Goal: Task Accomplishment & Management: Manage account settings

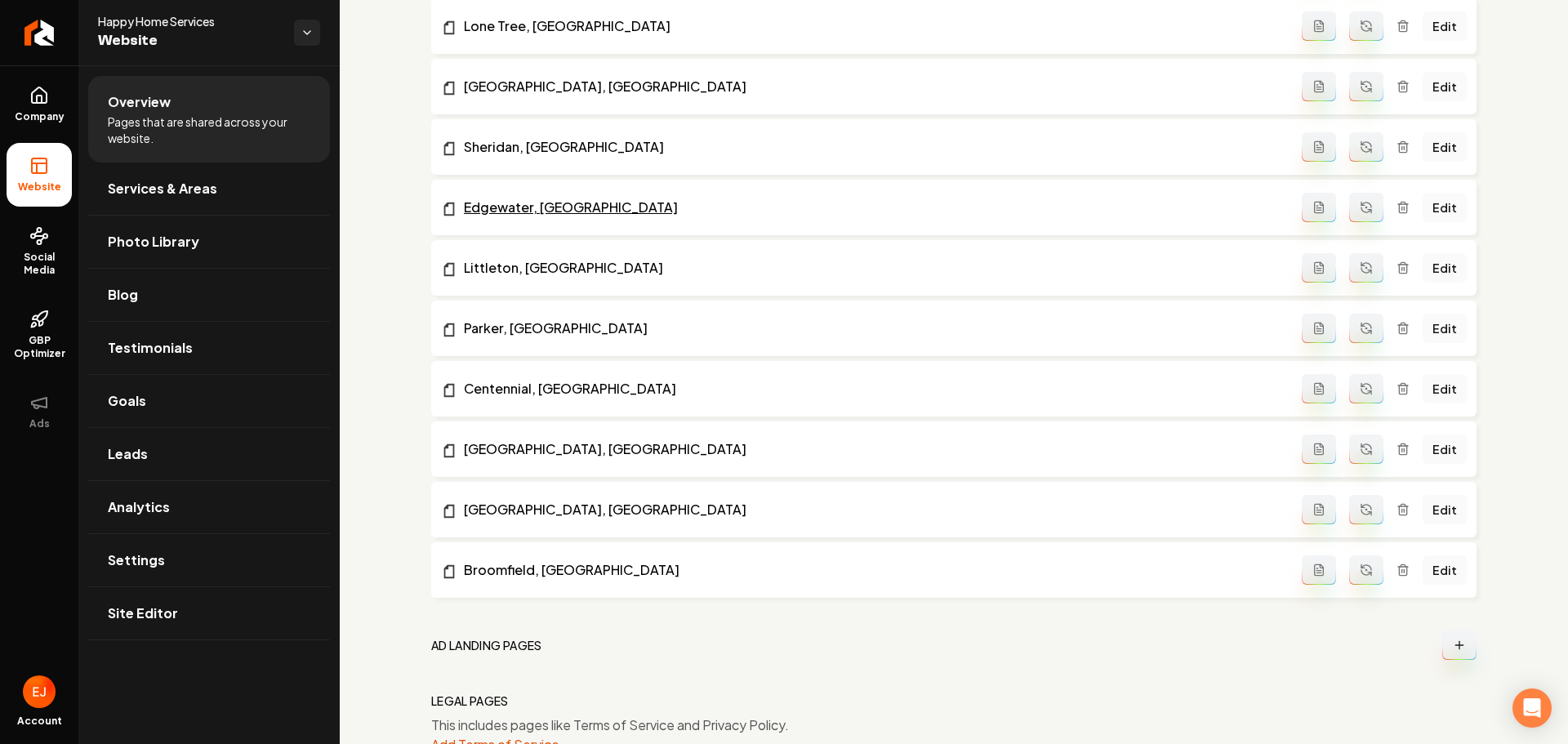
scroll to position [2123, 0]
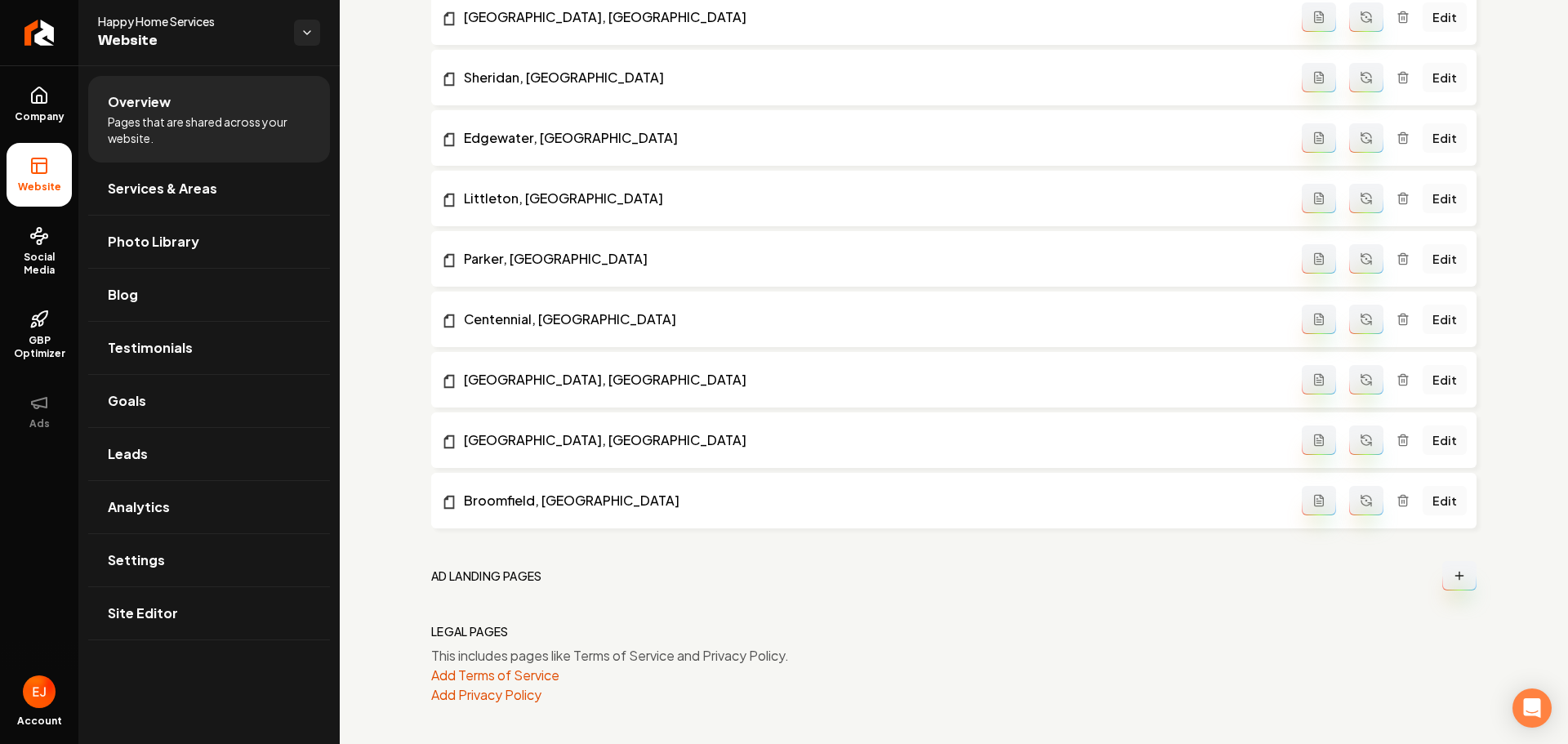
click at [528, 692] on button "Add Privacy Policy" at bounding box center [486, 694] width 110 height 20
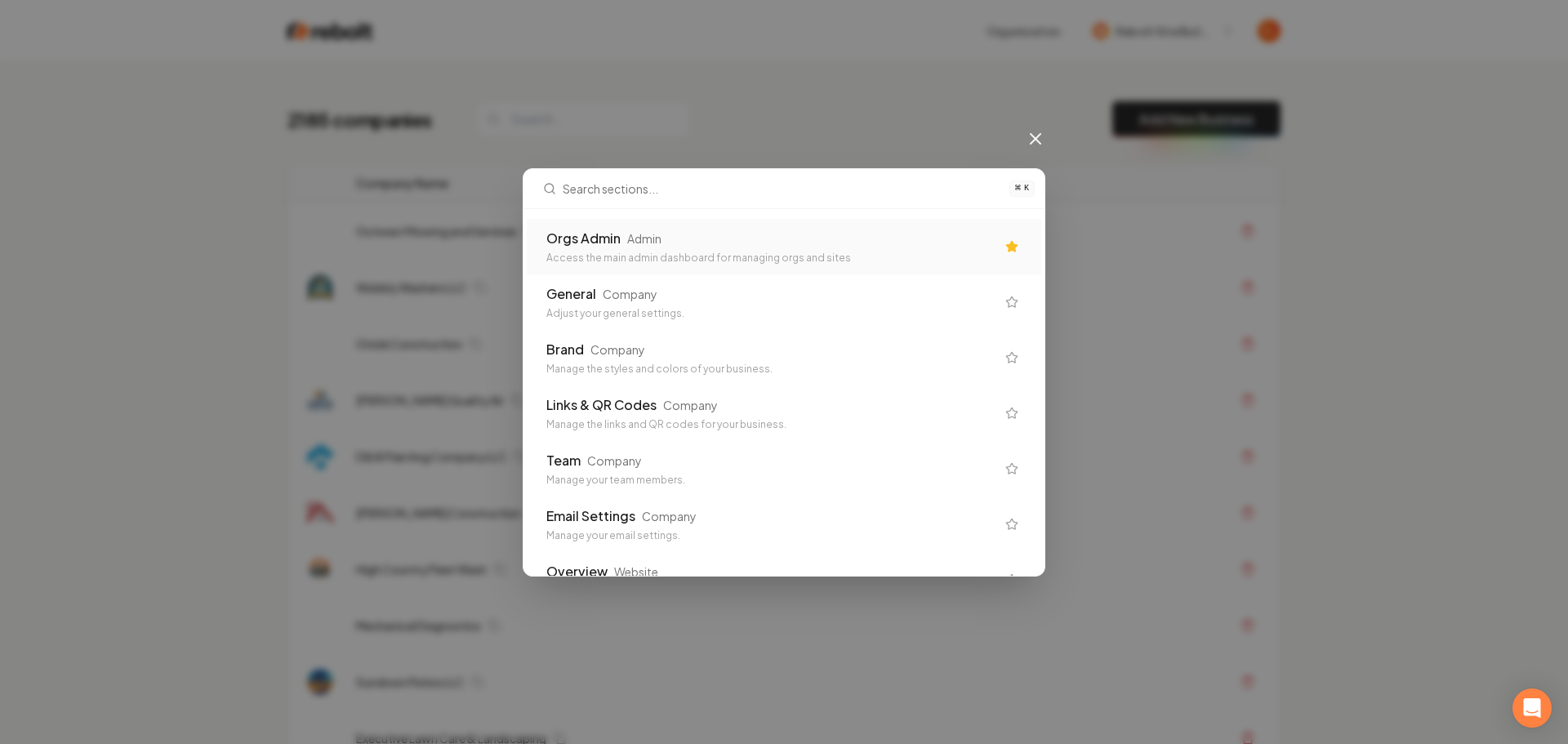
click at [868, 247] on div "Orgs Admin Admin" at bounding box center [771, 238] width 449 height 20
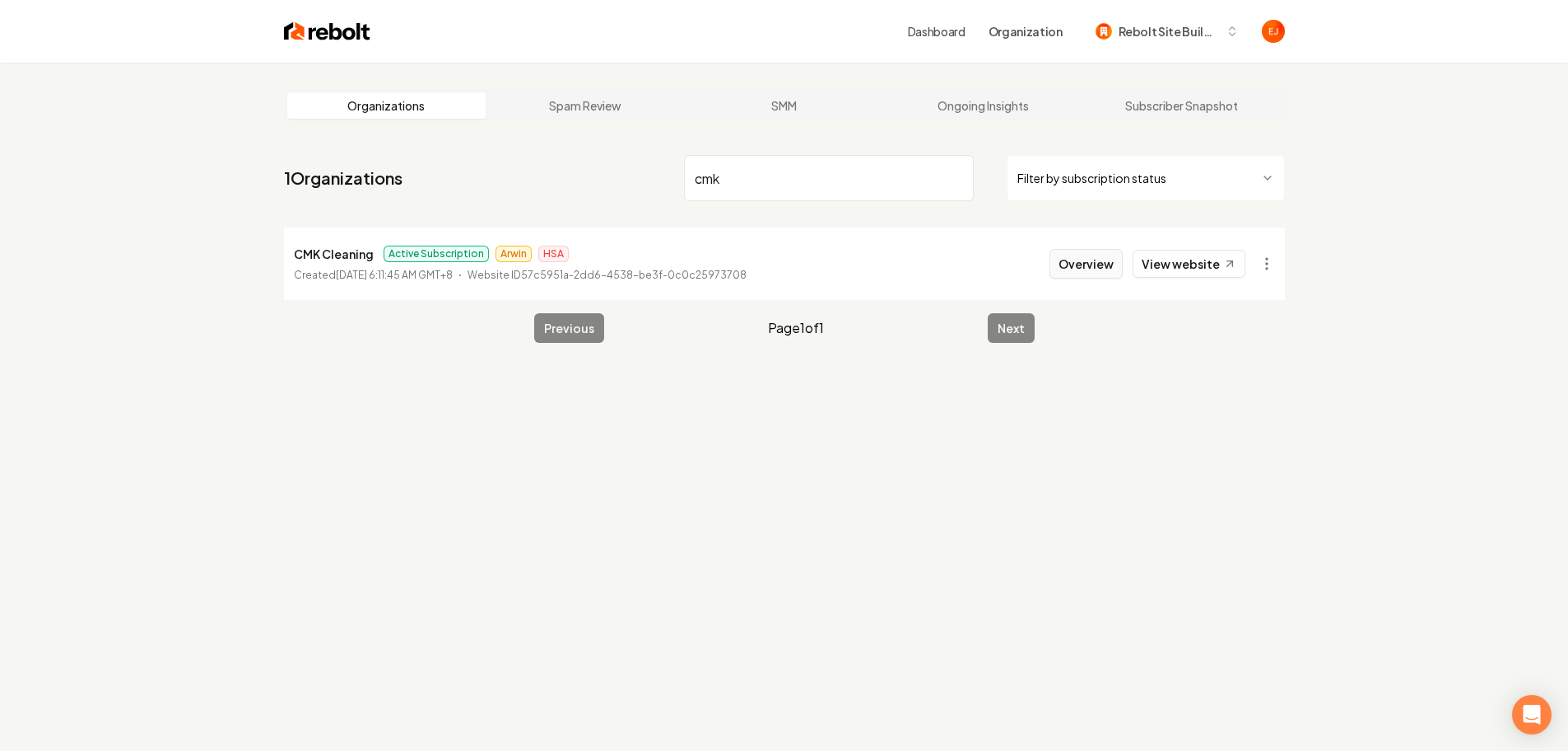
type input "cmk"
click at [1078, 274] on button "Overview" at bounding box center [1086, 263] width 73 height 30
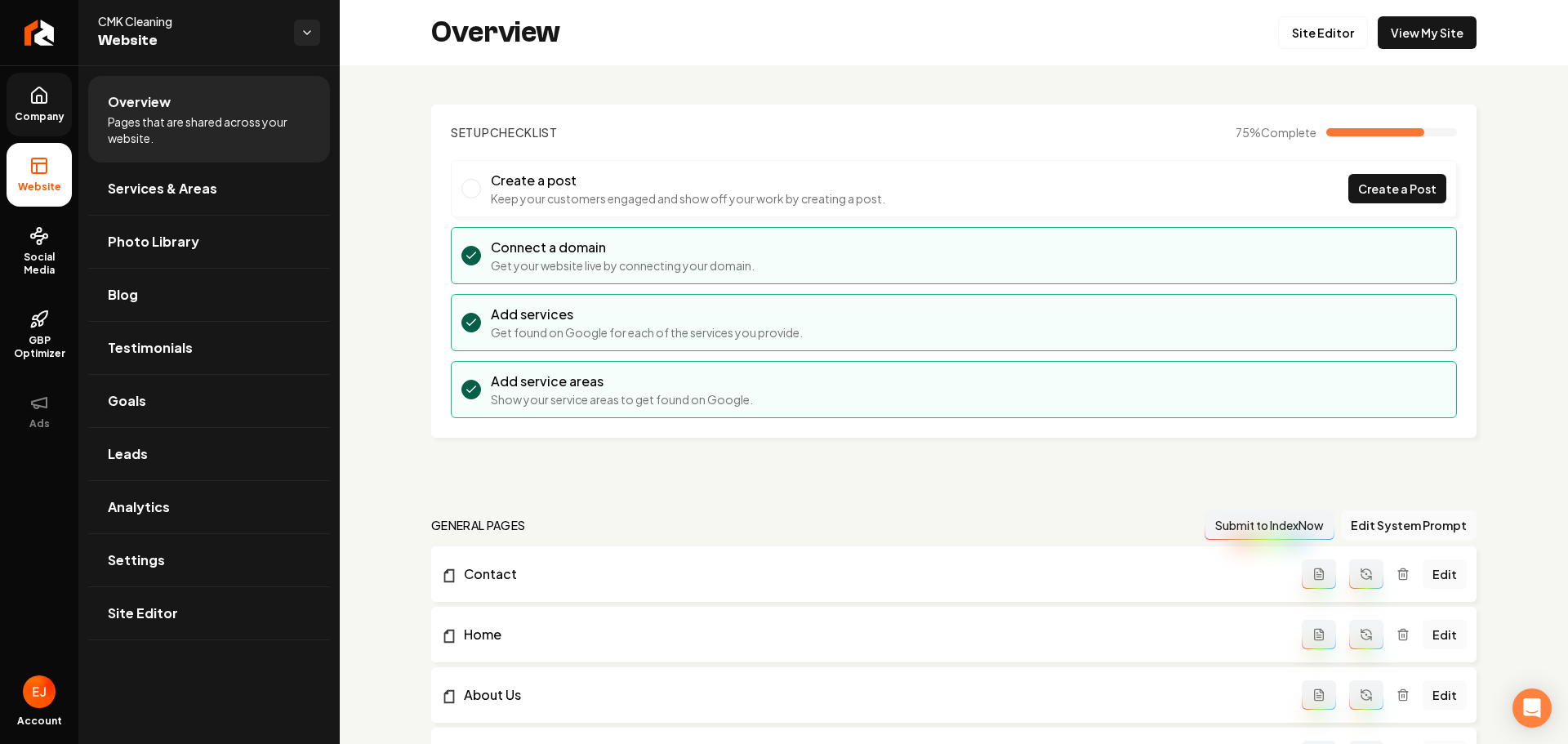
click at [41, 97] on icon at bounding box center [39, 100] width 5 height 8
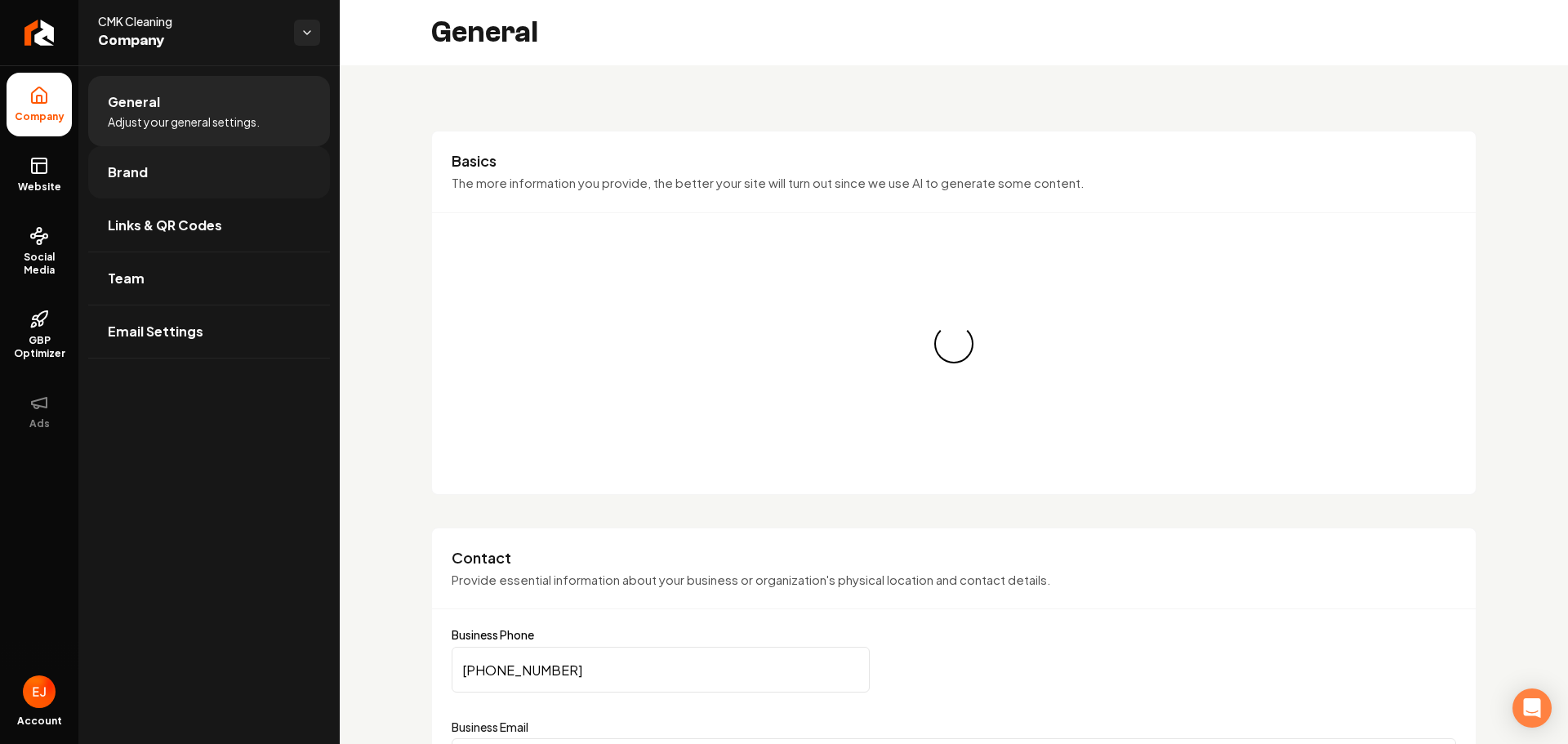
click at [162, 171] on link "Brand" at bounding box center [208, 172] width 241 height 52
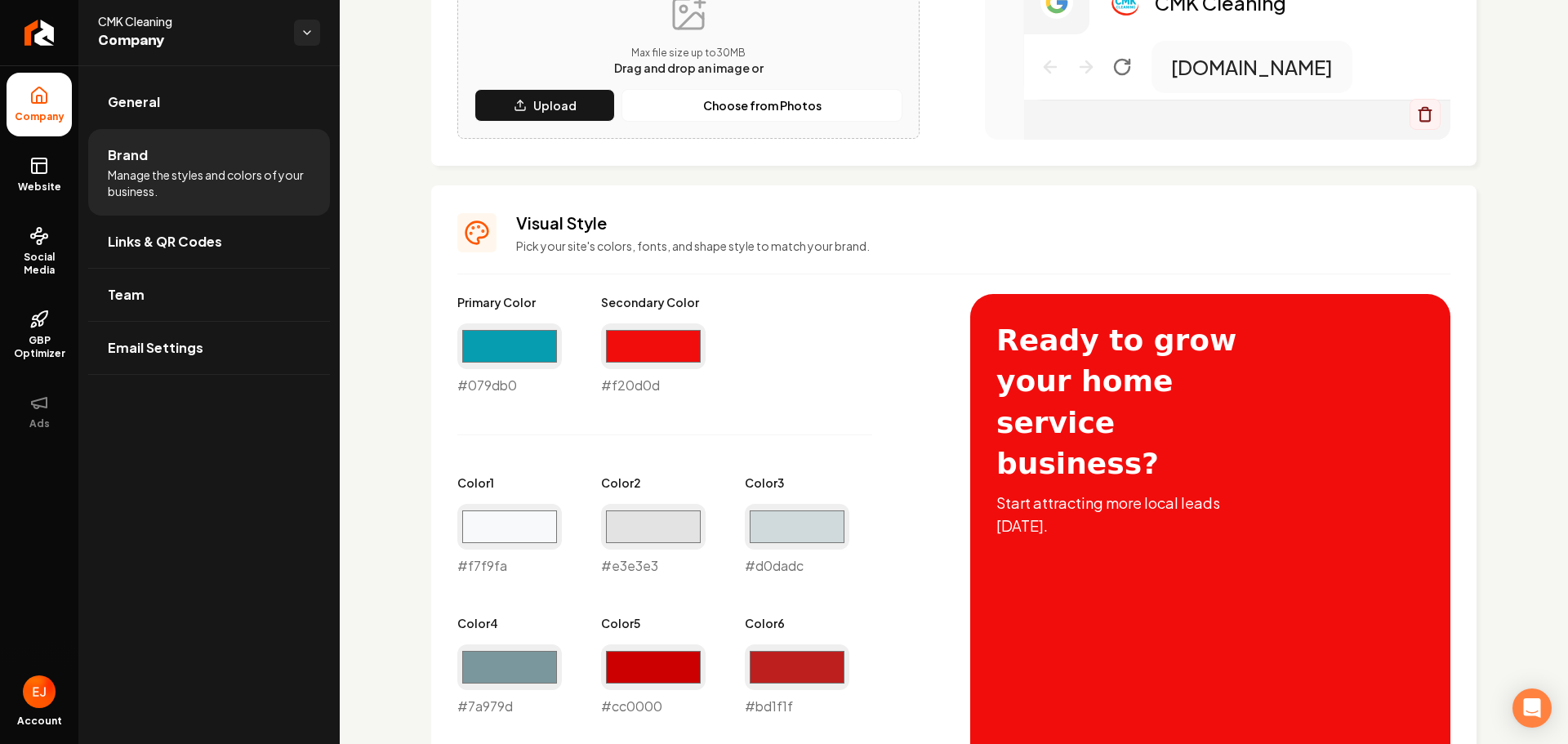
scroll to position [571, 0]
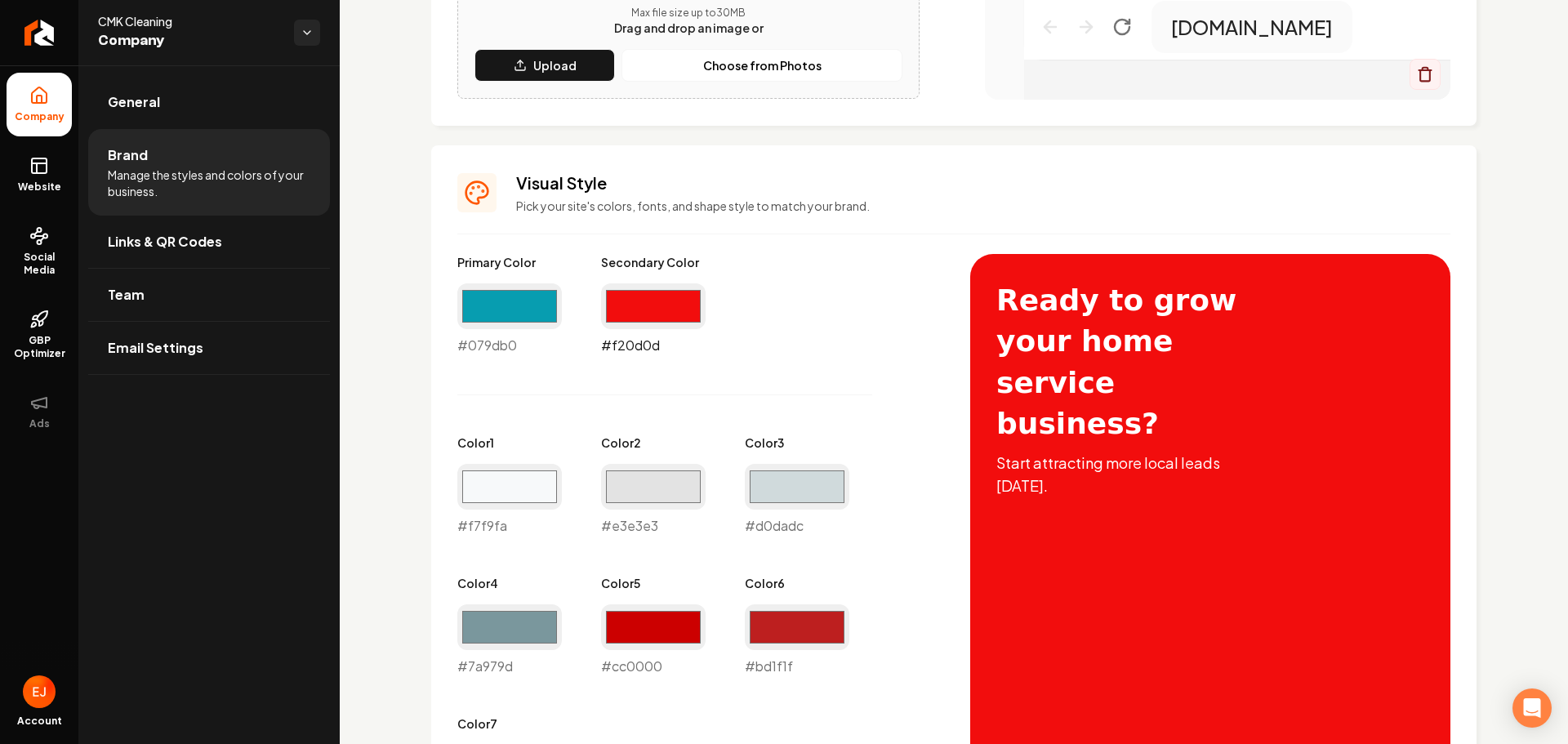
click at [674, 318] on input "#f20d0d" at bounding box center [653, 306] width 105 height 46
click at [643, 310] on input "#f20d0d" at bounding box center [653, 306] width 105 height 46
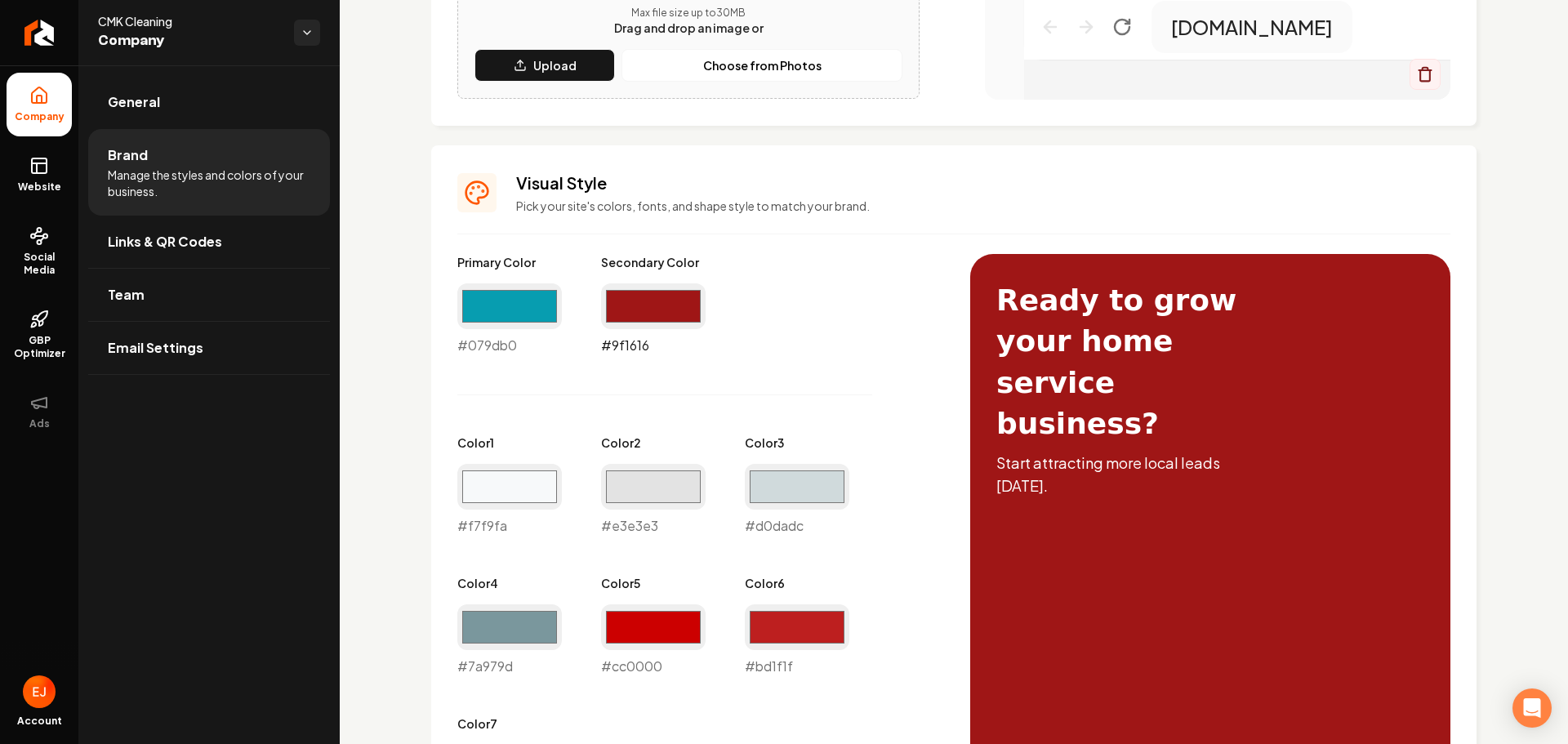
click at [642, 302] on input "#9f1616" at bounding box center [653, 306] width 105 height 46
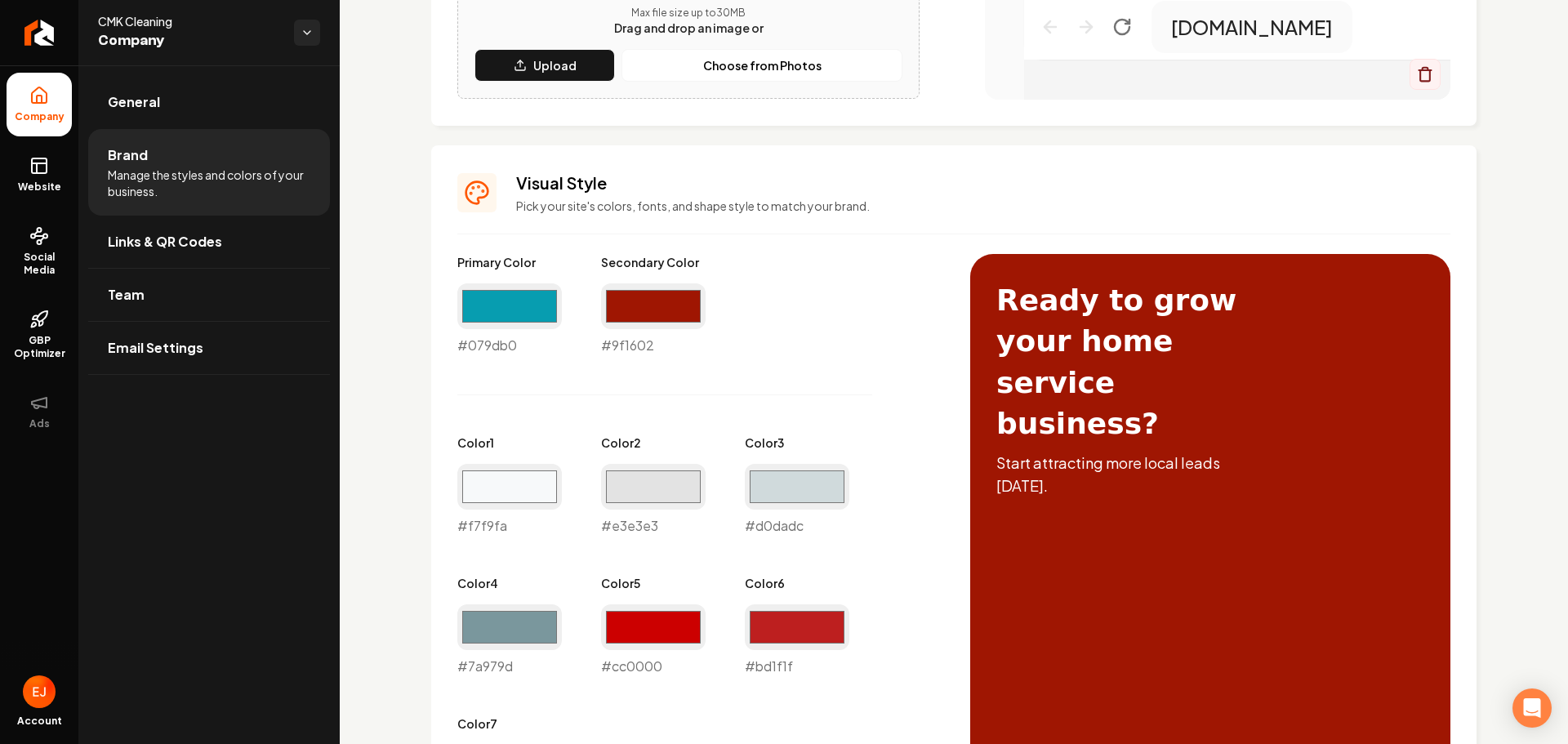
type input "#9f1602"
click at [876, 397] on div "Primary Color #079db0 #079db0 Secondary Color #9f1602 #9f1602 Color 1 #f7f9fa #…" at bounding box center [698, 535] width 481 height 562
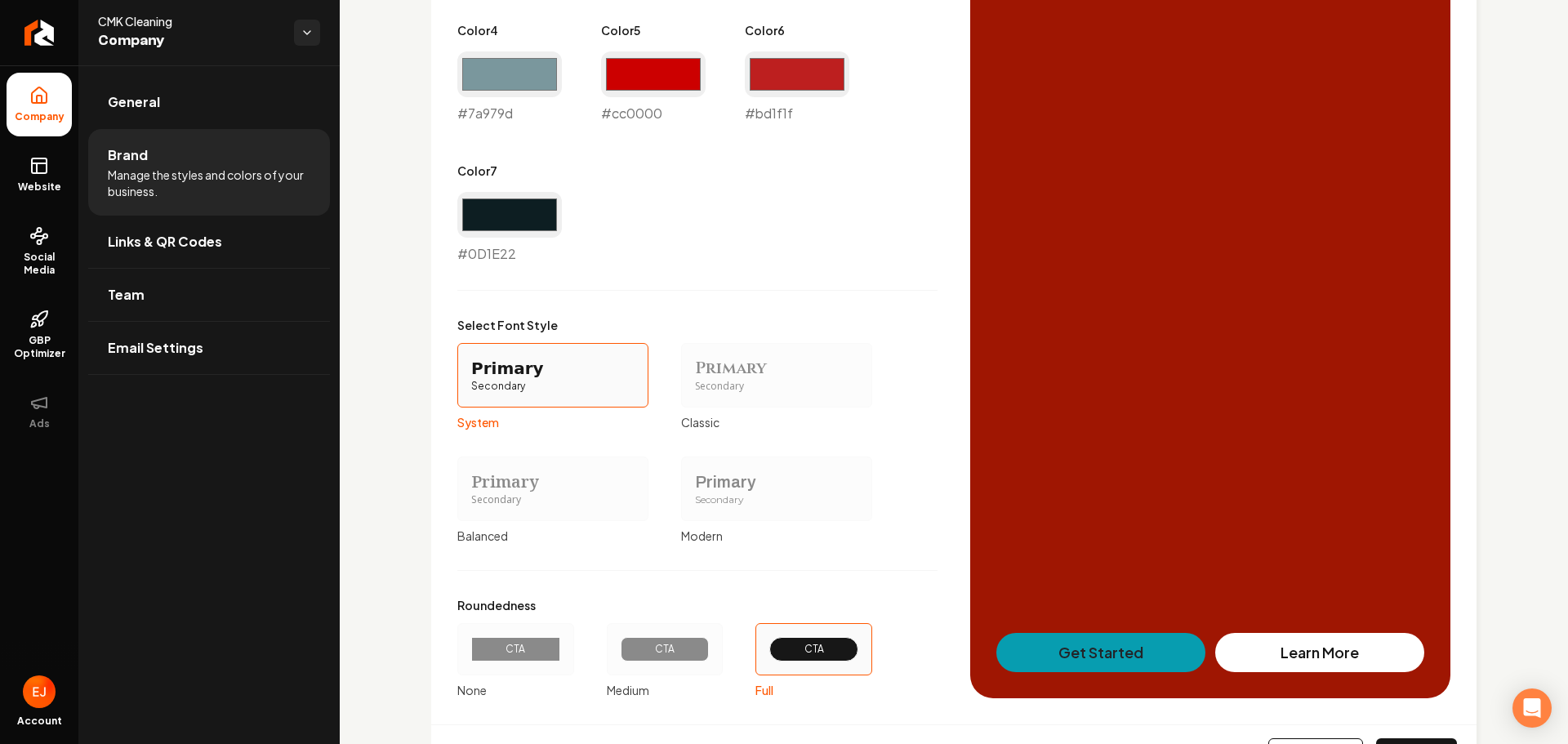
scroll to position [1206, 0]
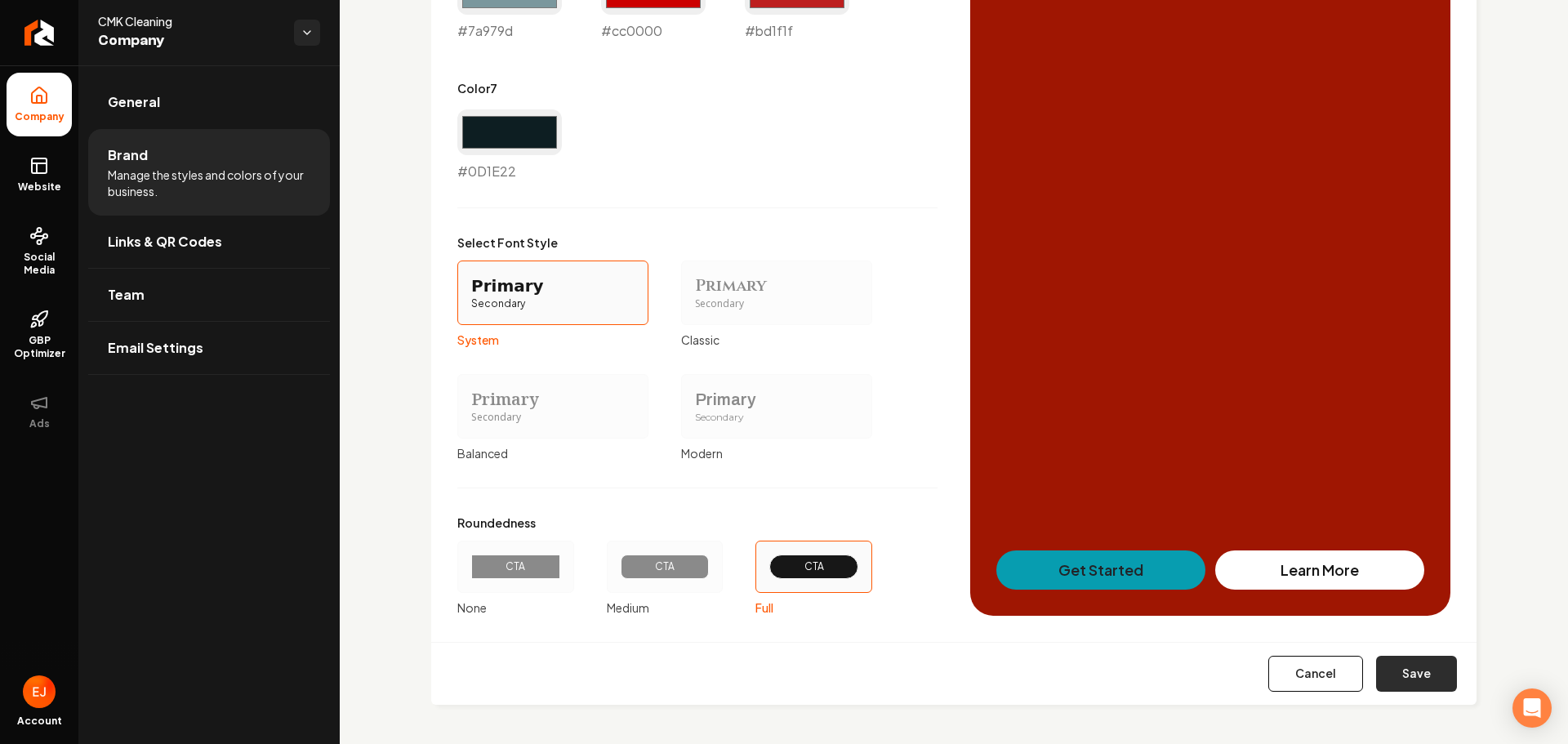
click at [1410, 661] on button "Save" at bounding box center [1417, 673] width 81 height 36
type input "#0d1e22"
